Goal: Task Accomplishment & Management: Use online tool/utility

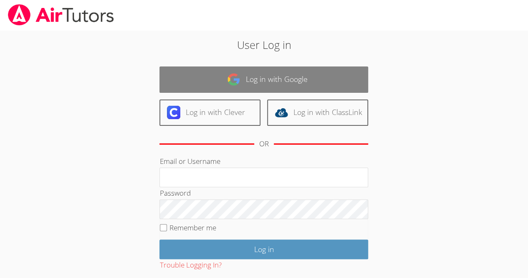
click at [204, 75] on link "Log in with Google" at bounding box center [263, 79] width 209 height 26
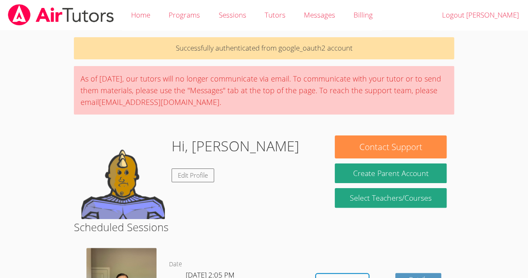
click at [204, 75] on div "As of Saturday, March 22nd, our tutors will no longer communicate via email. To…" at bounding box center [264, 90] width 380 height 48
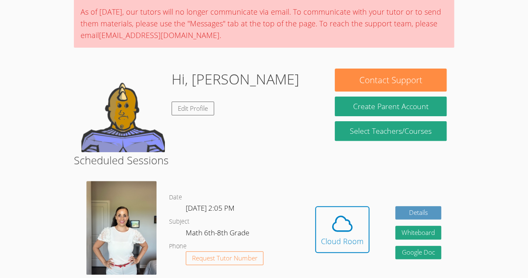
scroll to position [165, 0]
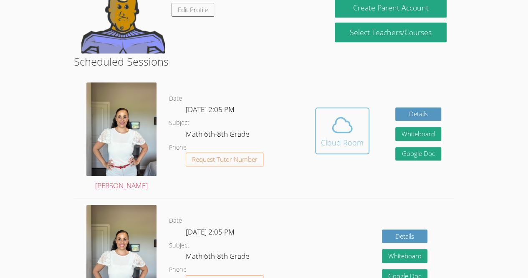
click at [324, 118] on span at bounding box center [342, 124] width 43 height 23
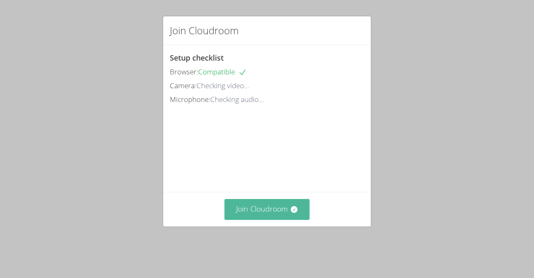
click at [262, 219] on button "Join Cloudroom" at bounding box center [268, 209] width 86 height 20
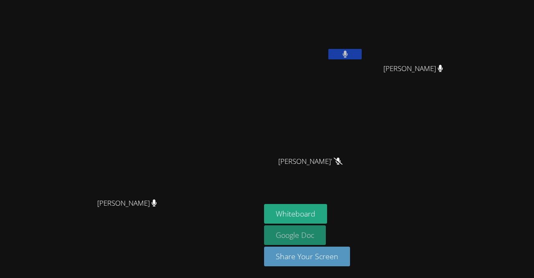
click at [326, 230] on link "Google Doc" at bounding box center [295, 235] width 62 height 20
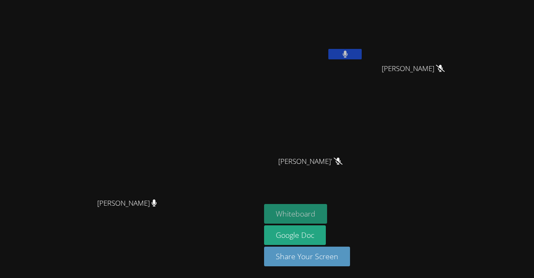
click at [327, 212] on button "Whiteboard" at bounding box center [295, 214] width 63 height 20
click at [348, 54] on icon at bounding box center [345, 53] width 5 height 7
click at [349, 70] on div "[PERSON_NAME]" at bounding box center [313, 47] width 99 height 89
click at [350, 68] on div "[PERSON_NAME]" at bounding box center [313, 47] width 99 height 89
click at [348, 66] on div "[PERSON_NAME]" at bounding box center [313, 47] width 99 height 89
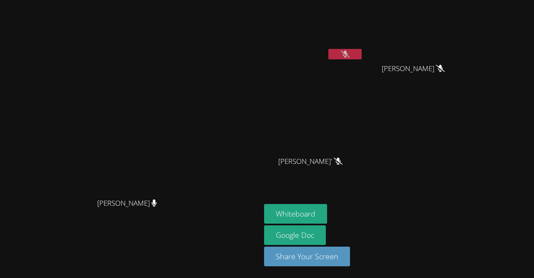
click at [362, 56] on button at bounding box center [344, 54] width 33 height 10
click at [361, 53] on button at bounding box center [344, 54] width 33 height 10
click at [327, 210] on button "Whiteboard" at bounding box center [295, 214] width 63 height 20
click at [350, 53] on icon at bounding box center [345, 53] width 9 height 7
click at [348, 54] on icon at bounding box center [345, 53] width 5 height 7
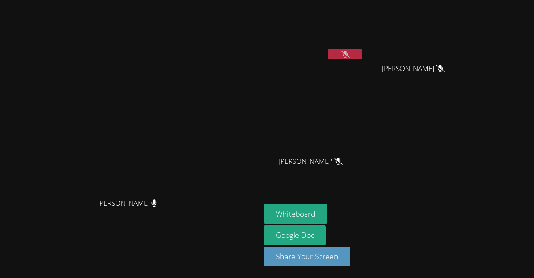
drag, startPoint x: 419, startPoint y: 47, endPoint x: 406, endPoint y: 53, distance: 14.4
click at [362, 53] on button at bounding box center [344, 54] width 33 height 10
click at [362, 49] on button at bounding box center [344, 54] width 33 height 10
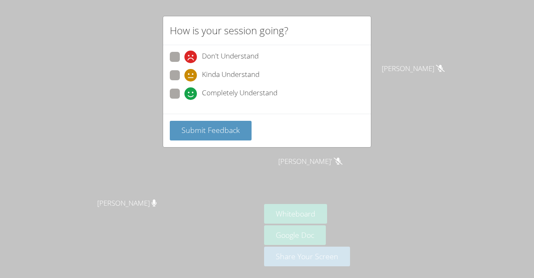
click at [164, 98] on div "Don't Understand Kinda Understand Completely Understand" at bounding box center [267, 79] width 208 height 68
click at [184, 100] on span at bounding box center [184, 100] width 0 height 0
click at [184, 94] on input "Completely Understand" at bounding box center [187, 91] width 7 height 7
radio input "true"
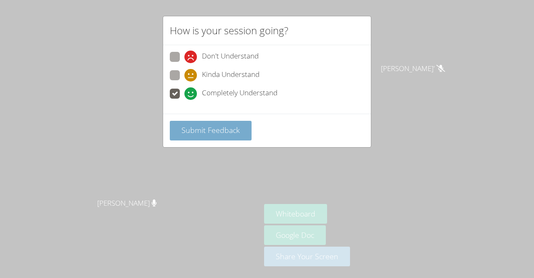
click at [186, 129] on span "Submit Feedback" at bounding box center [211, 130] width 58 height 10
